Goal: Book appointment/travel/reservation

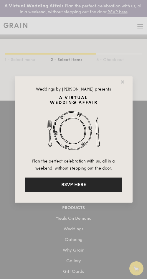
click at [76, 187] on button "RSVP HERE" at bounding box center [73, 184] width 97 height 14
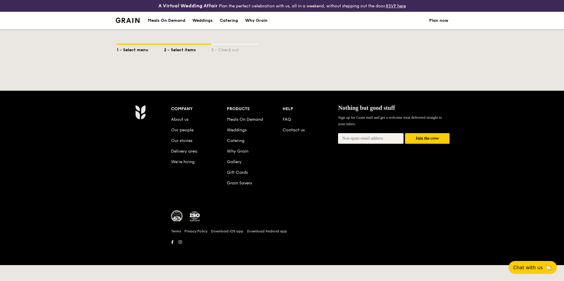
click at [135, 50] on div "1 - Select menu" at bounding box center [140, 49] width 47 height 8
select select
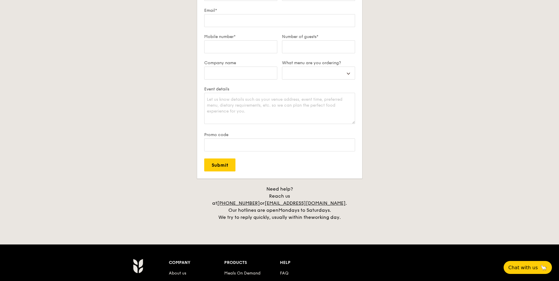
scroll to position [1179, 0]
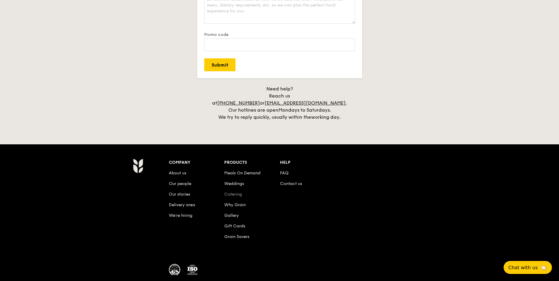
click at [234, 192] on link "Catering" at bounding box center [233, 194] width 18 height 5
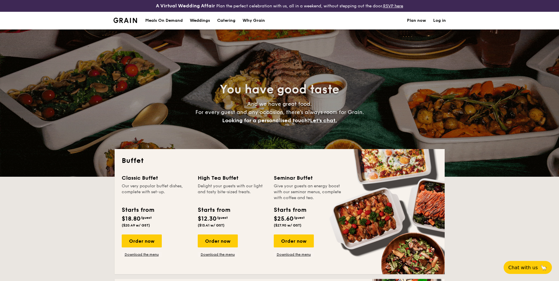
select select
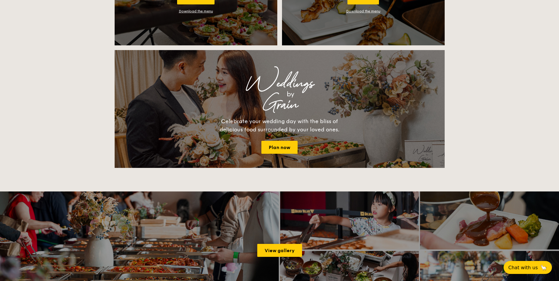
scroll to position [766, 0]
